Goal: Use online tool/utility

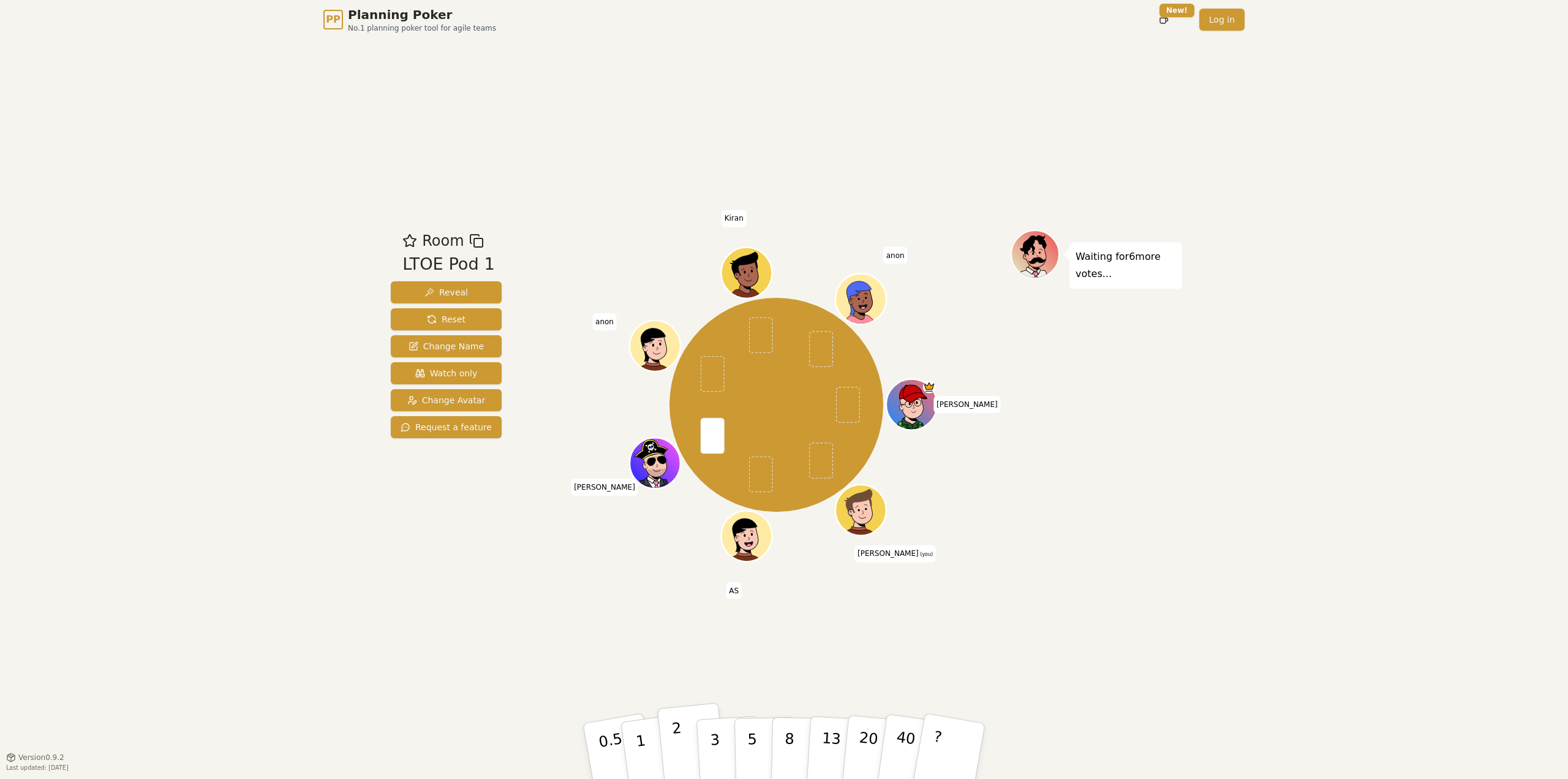
click at [690, 358] on button "2" at bounding box center [692, 751] width 70 height 97
click at [700, 358] on button "3" at bounding box center [729, 751] width 67 height 96
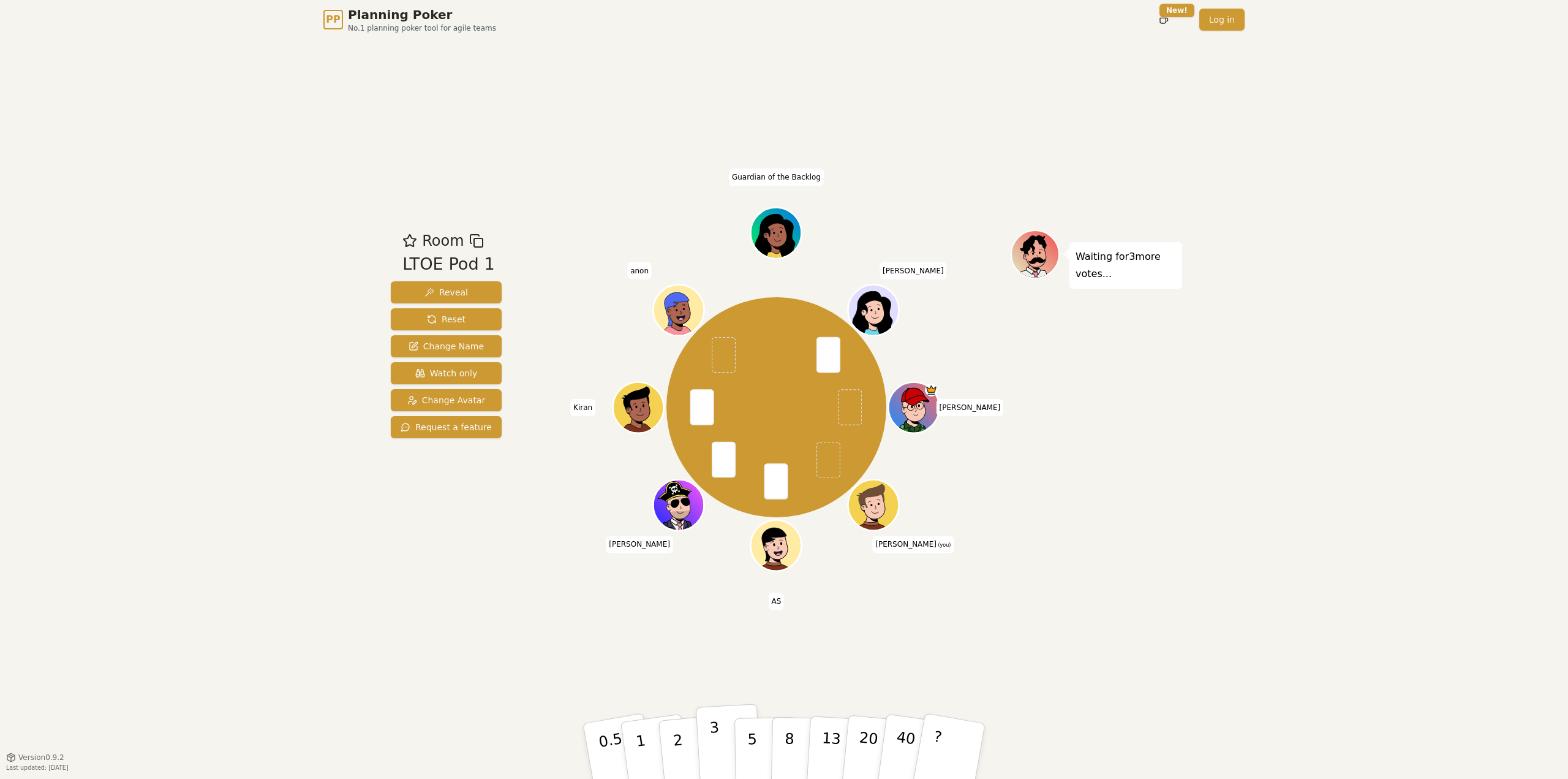
click at [717, 358] on p "3" at bounding box center [716, 751] width 14 height 67
click at [680, 358] on button "2" at bounding box center [692, 751] width 70 height 97
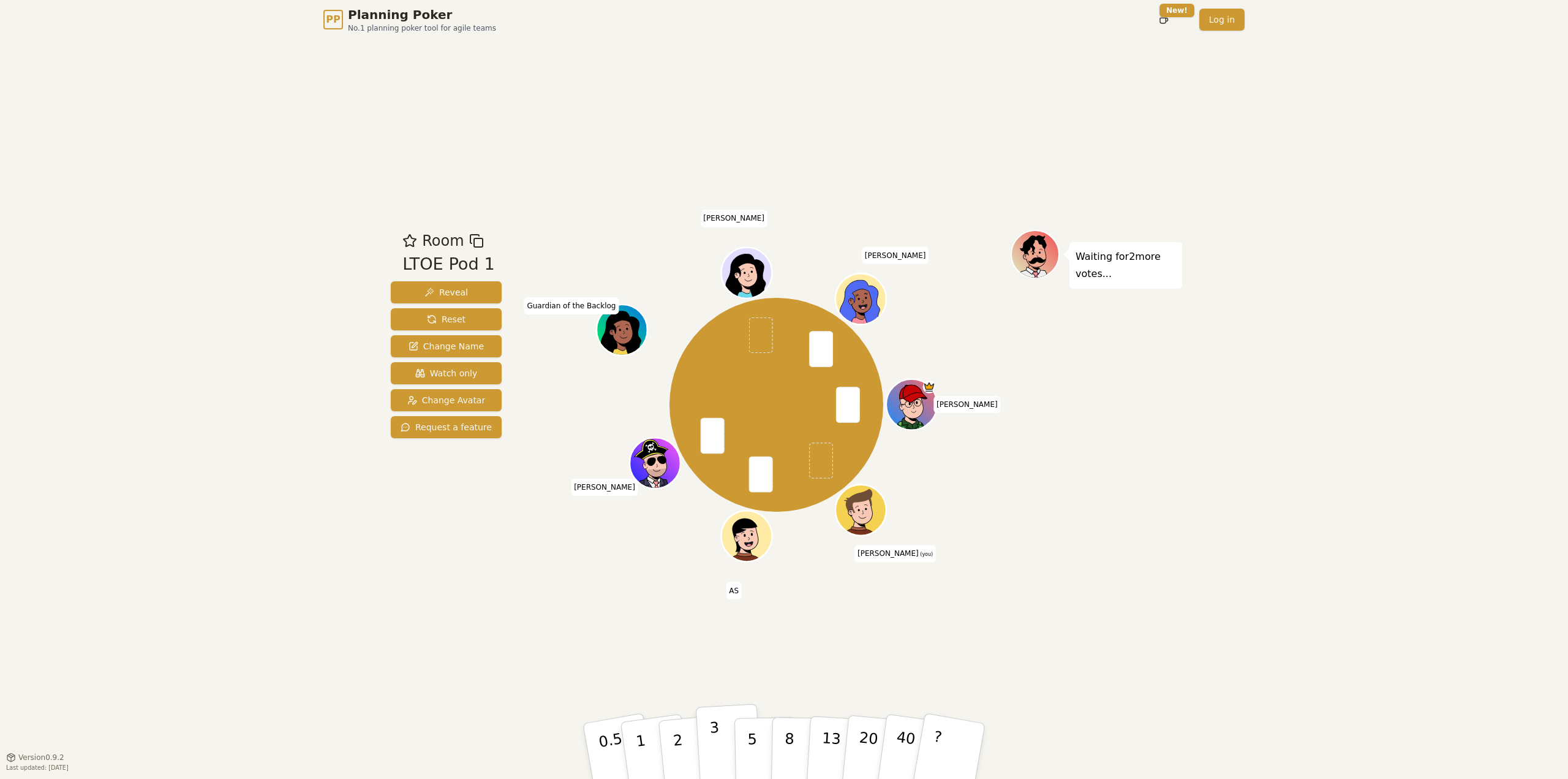
click at [729, 358] on button "3" at bounding box center [729, 751] width 67 height 96
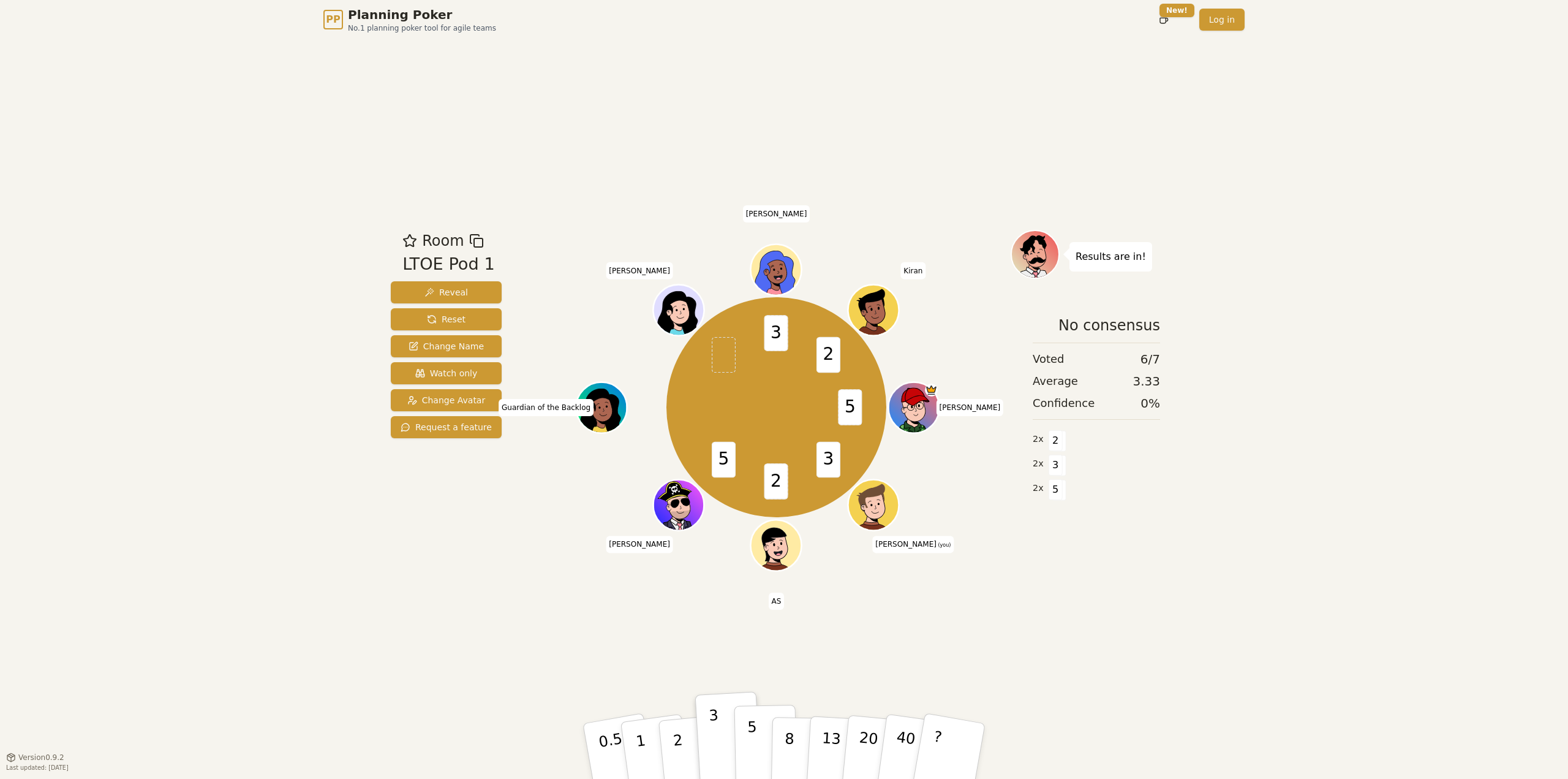
click at [749, 358] on p "5" at bounding box center [753, 751] width 11 height 67
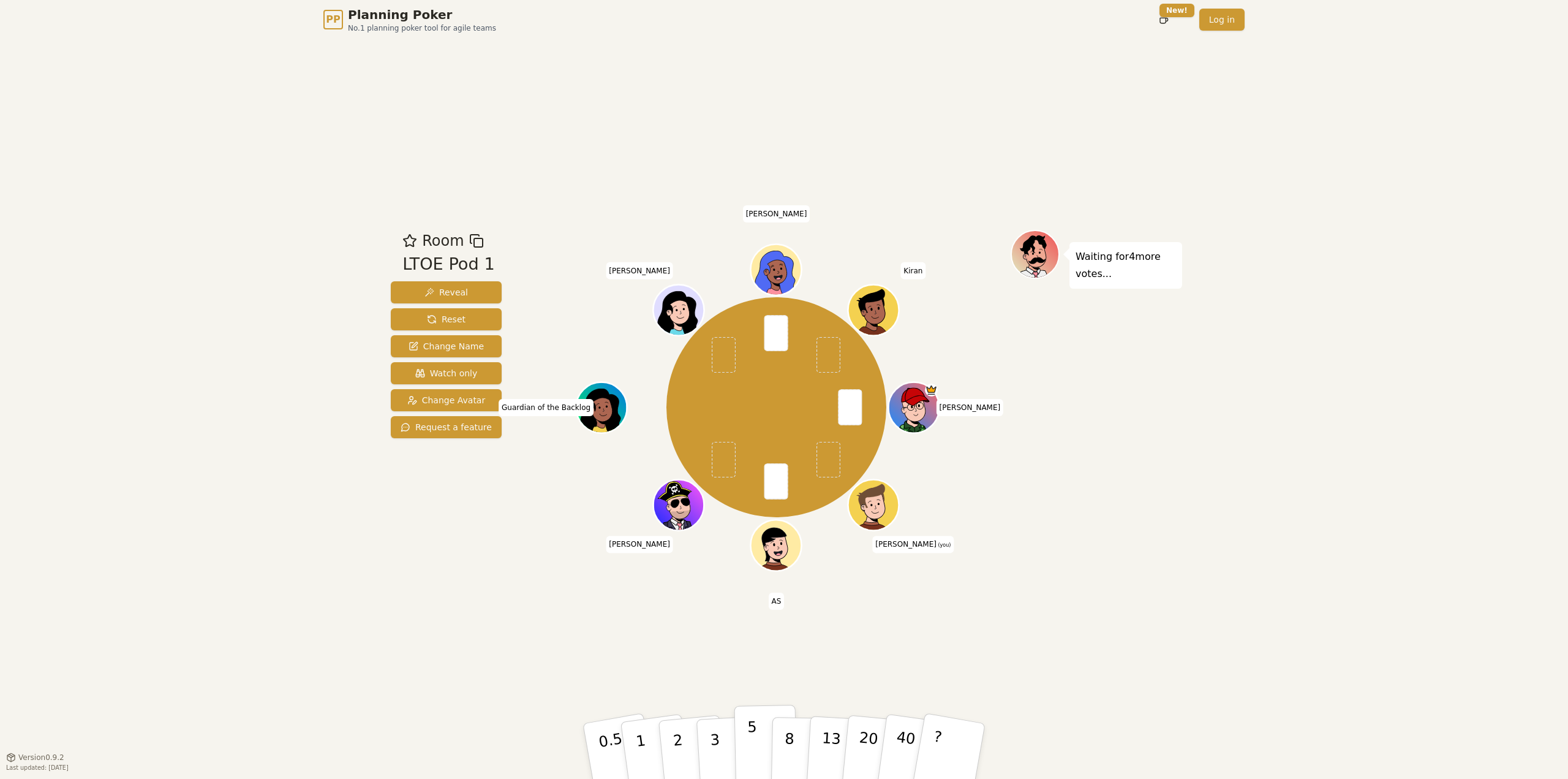
click at [750, 358] on p "5" at bounding box center [753, 751] width 11 height 67
click at [726, 358] on button "3" at bounding box center [729, 751] width 67 height 96
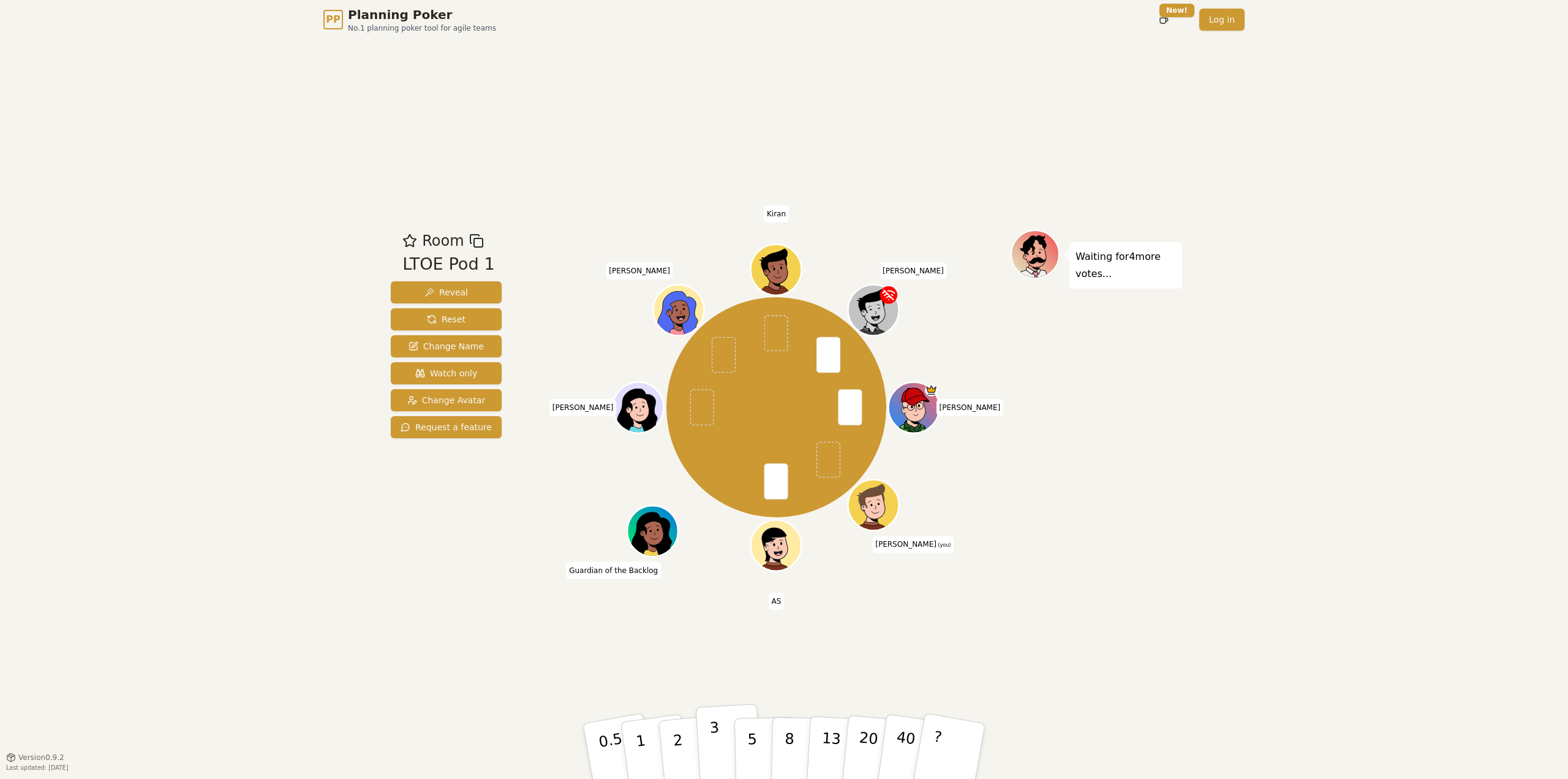
click at [720, 358] on button "3" at bounding box center [729, 751] width 67 height 96
